Goal: Find specific page/section: Find specific page/section

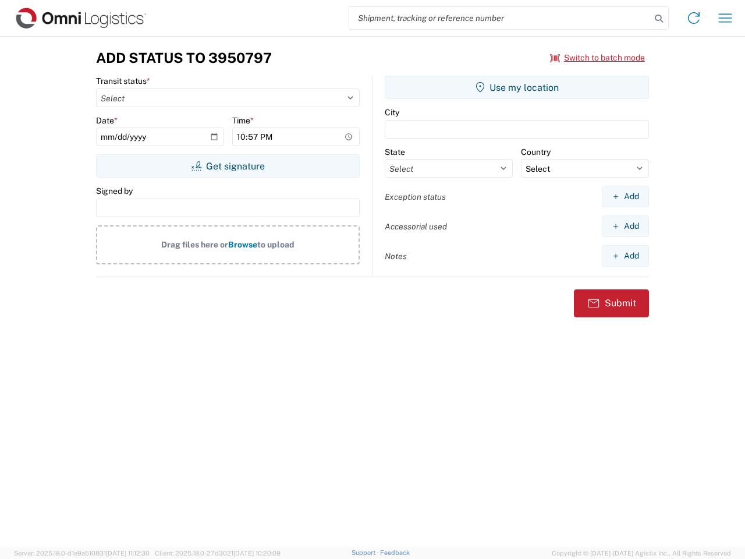
click at [500, 18] on input "search" at bounding box center [500, 18] width 302 height 22
click at [659, 19] on icon at bounding box center [659, 18] width 16 height 16
click at [694, 18] on icon at bounding box center [694, 18] width 19 height 19
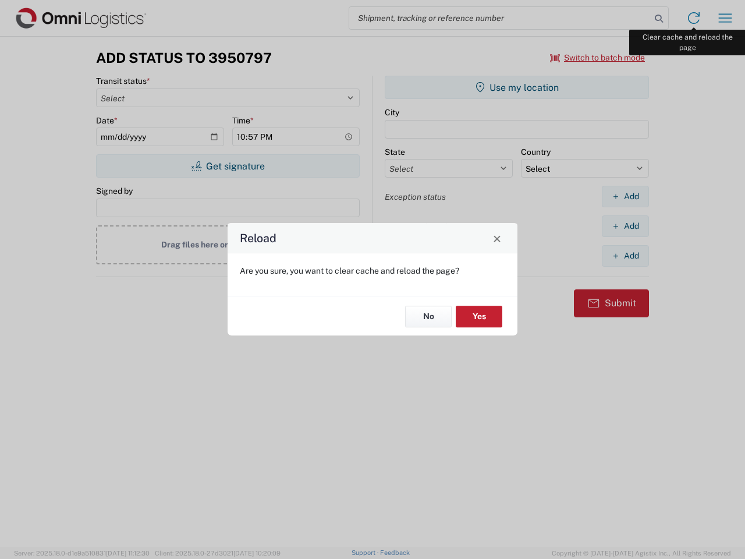
click at [725, 18] on div "Reload Are you sure, you want to clear cache and reload the page? No Yes" at bounding box center [372, 279] width 745 height 559
click at [598, 58] on div "Reload Are you sure, you want to clear cache and reload the page? No Yes" at bounding box center [372, 279] width 745 height 559
click at [228, 166] on div "Reload Are you sure, you want to clear cache and reload the page? No Yes" at bounding box center [372, 279] width 745 height 559
click at [517, 87] on div "Reload Are you sure, you want to clear cache and reload the page? No Yes" at bounding box center [372, 279] width 745 height 559
click at [625, 196] on div "Reload Are you sure, you want to clear cache and reload the page? No Yes" at bounding box center [372, 279] width 745 height 559
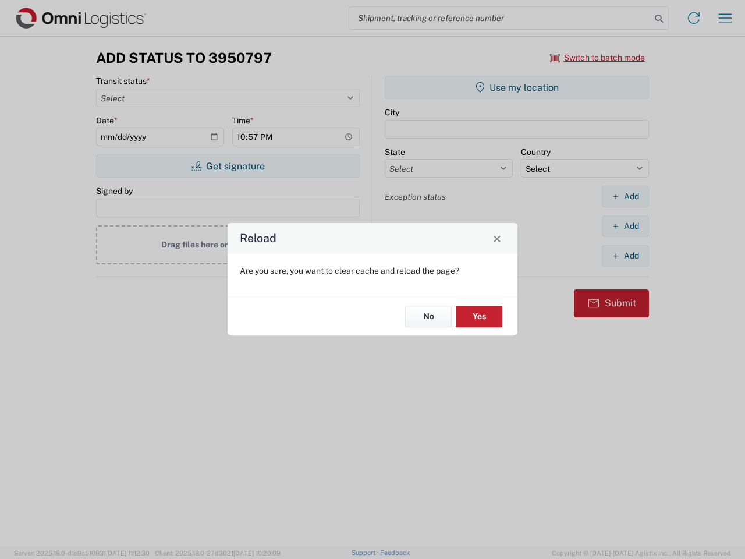
click at [625, 226] on div "Reload Are you sure, you want to clear cache and reload the page? No Yes" at bounding box center [372, 279] width 745 height 559
click at [625, 256] on div "Reload Are you sure, you want to clear cache and reload the page? No Yes" at bounding box center [372, 279] width 745 height 559
